Goal: Task Accomplishment & Management: Manage account settings

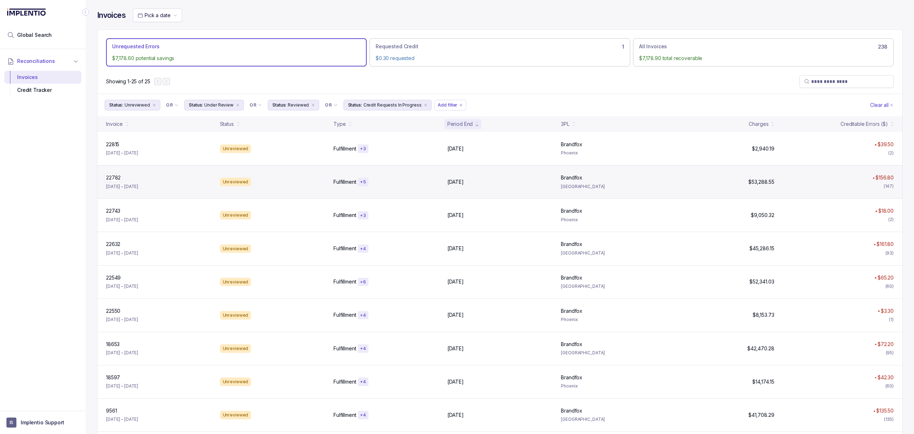
click at [111, 180] on p "22782" at bounding box center [113, 178] width 18 height 8
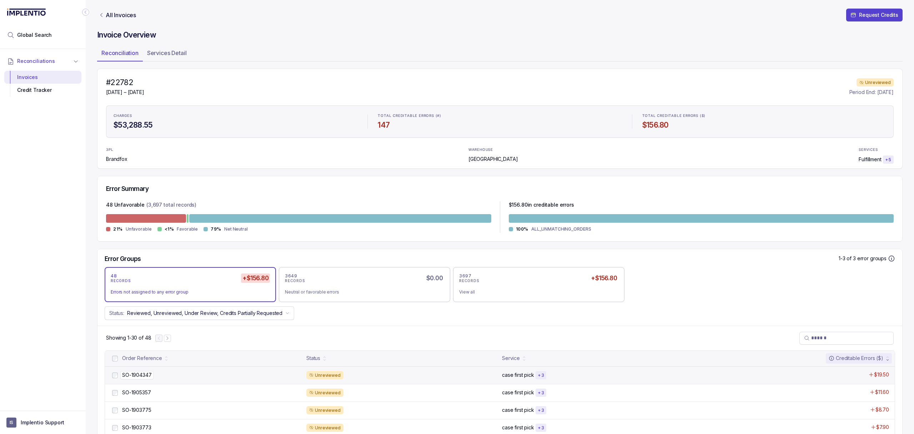
click at [136, 376] on p "SO-1904347" at bounding box center [136, 375] width 33 height 8
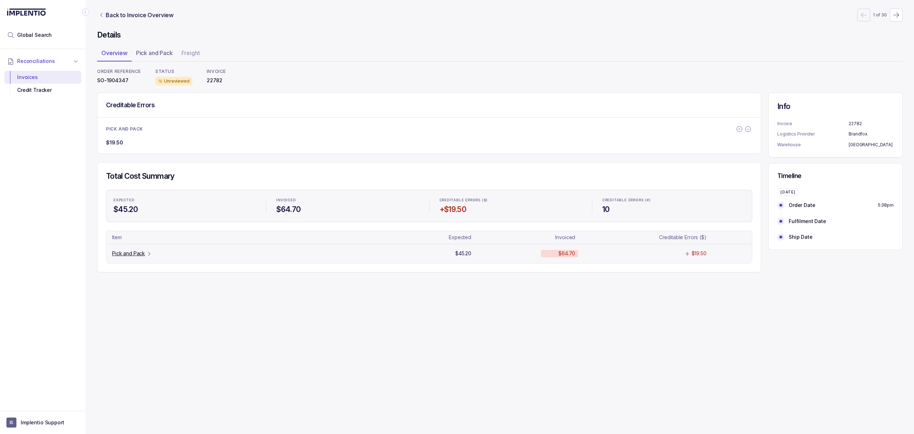
click at [145, 256] on div "Pick and Pack" at bounding box center [132, 253] width 40 height 7
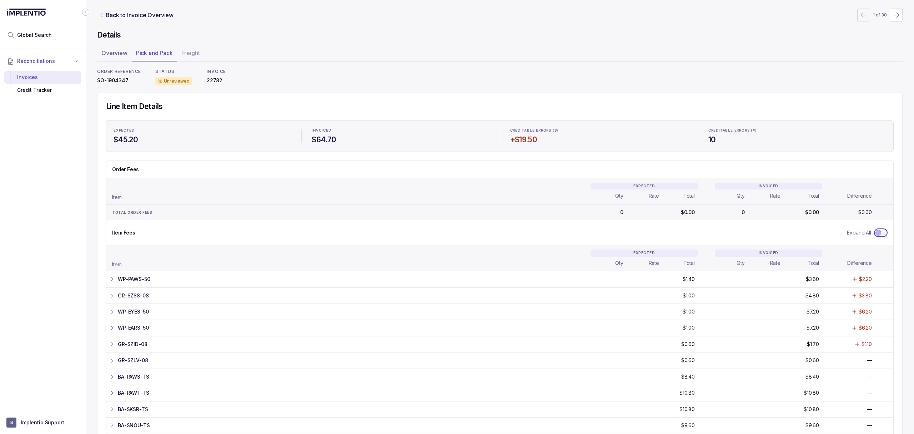
click at [876, 233] on span "Toggle Expand All" at bounding box center [879, 233] width 6 height 6
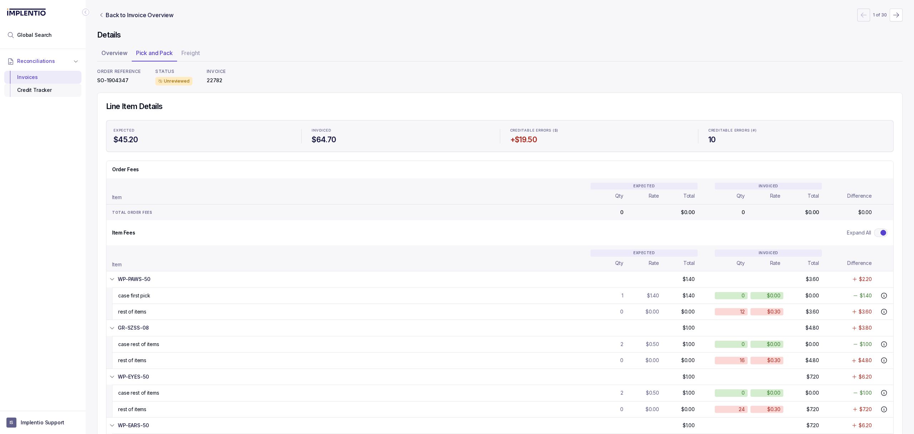
click at [57, 93] on div "Credit Tracker" at bounding box center [43, 90] width 66 height 13
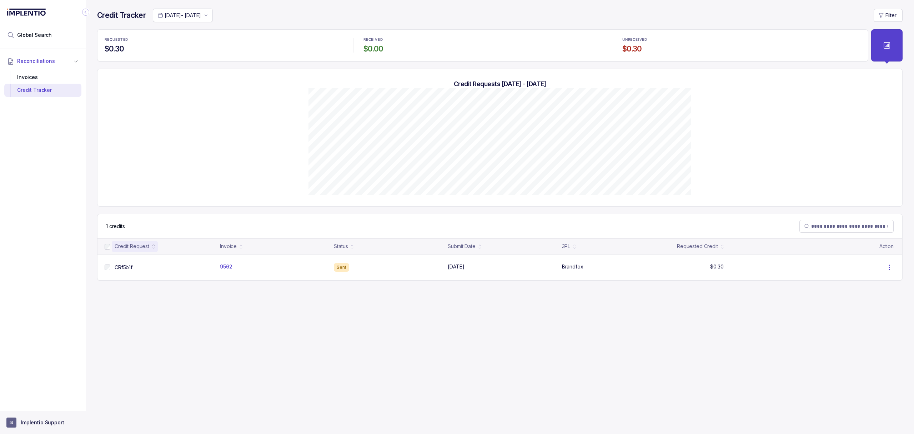
click at [27, 419] on p "Implentio Support" at bounding box center [43, 422] width 44 height 7
click at [34, 407] on p "Logout" at bounding box center [46, 406] width 59 height 7
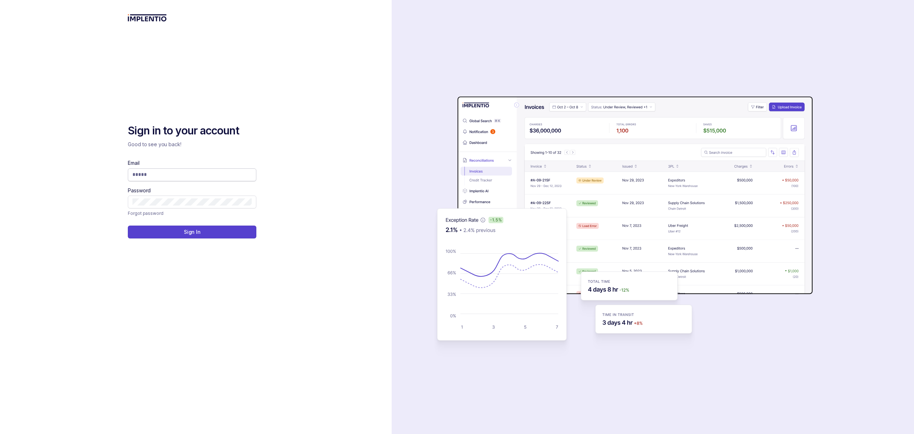
click at [201, 177] on input "Email" at bounding box center [191, 174] width 119 height 7
